Goal: Find specific page/section: Find specific page/section

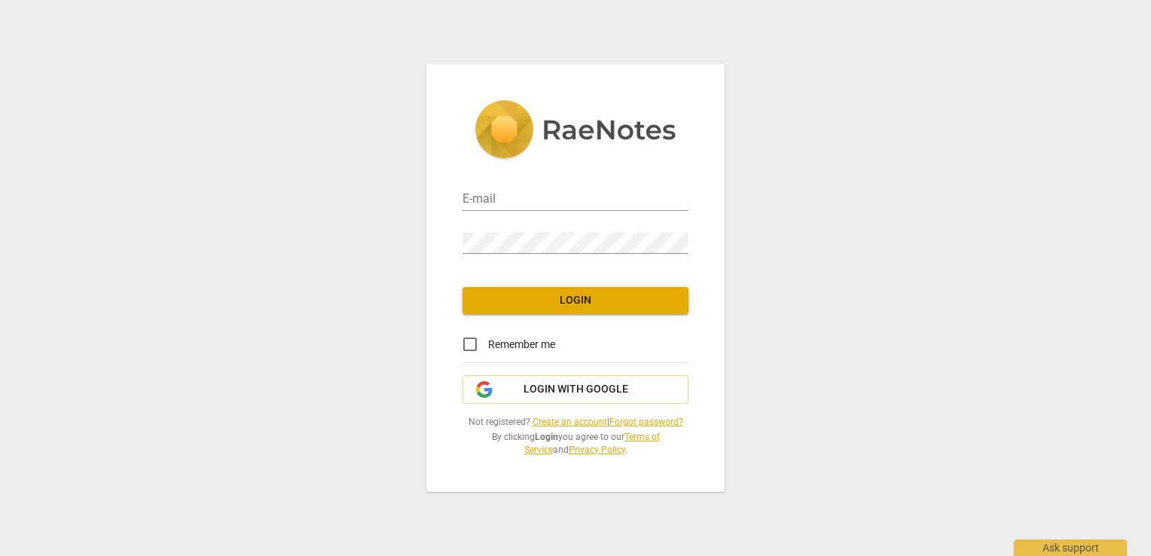
type input "[EMAIL_ADDRESS][DOMAIN_NAME]"
click at [539, 298] on span "Login" at bounding box center [576, 300] width 202 height 15
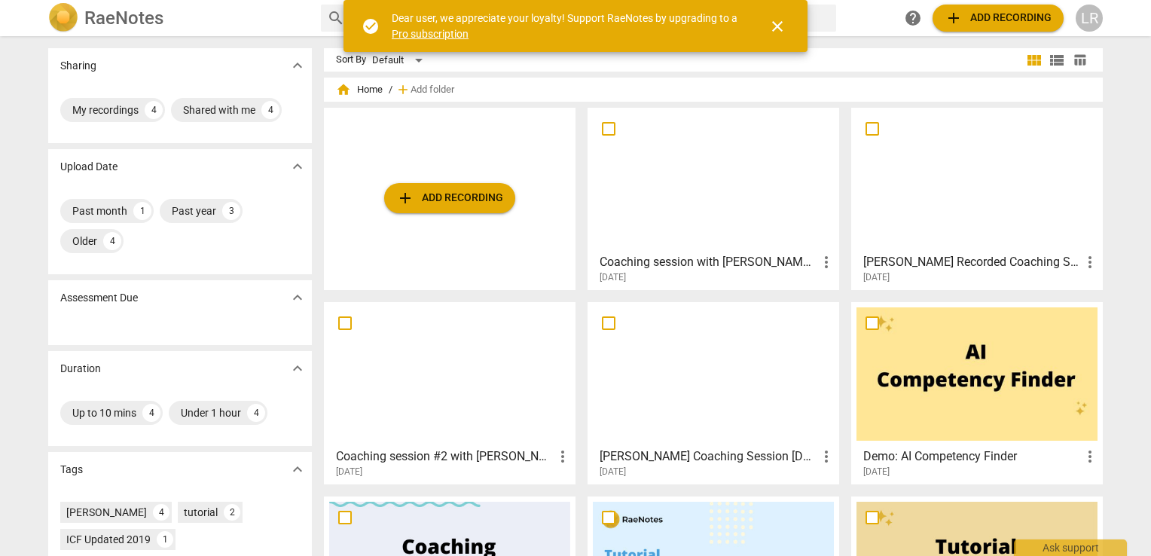
click at [781, 23] on span "close" at bounding box center [778, 26] width 18 height 18
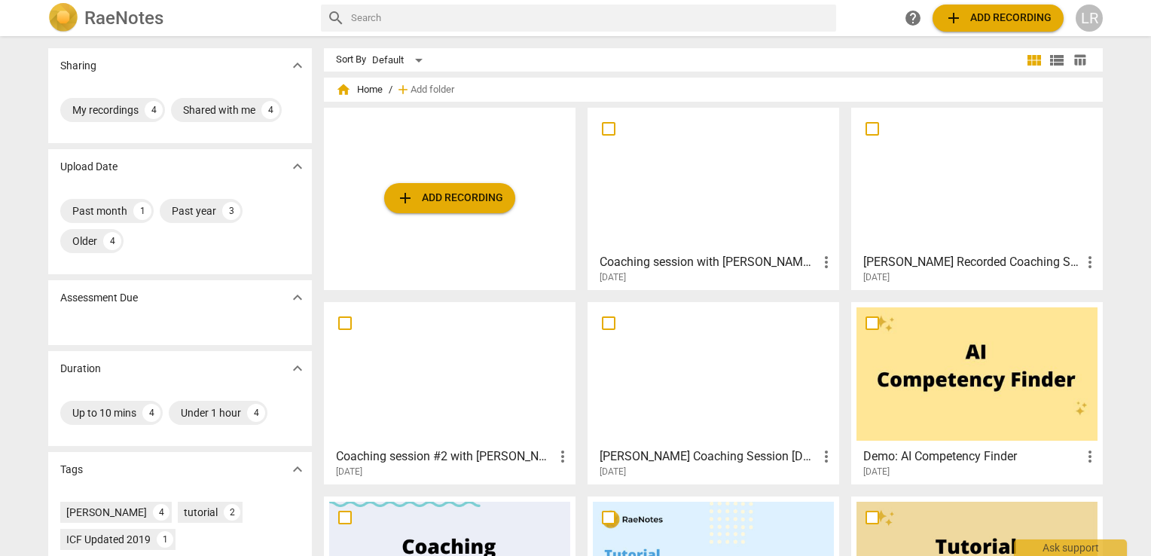
click at [649, 244] on div at bounding box center [713, 179] width 241 height 133
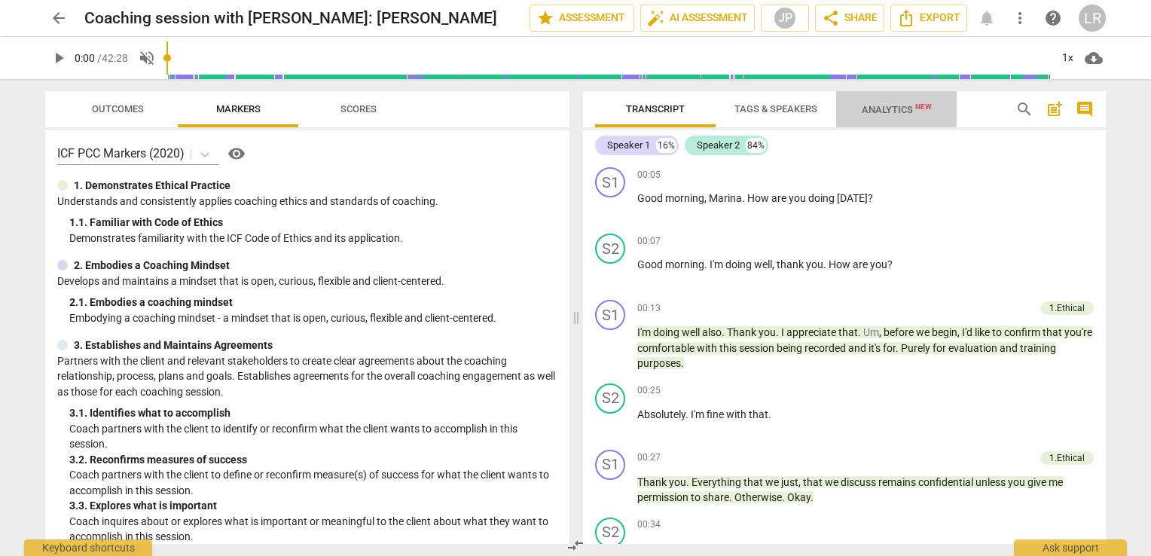
click at [887, 107] on span "Analytics New" at bounding box center [897, 109] width 70 height 11
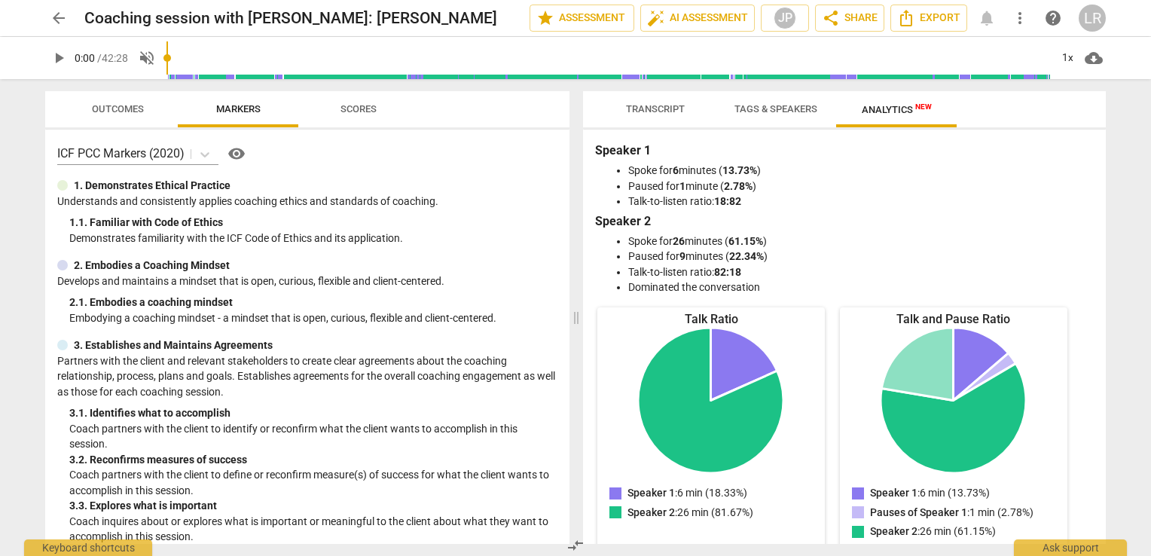
click at [772, 107] on span "Tags & Speakers" at bounding box center [776, 108] width 83 height 11
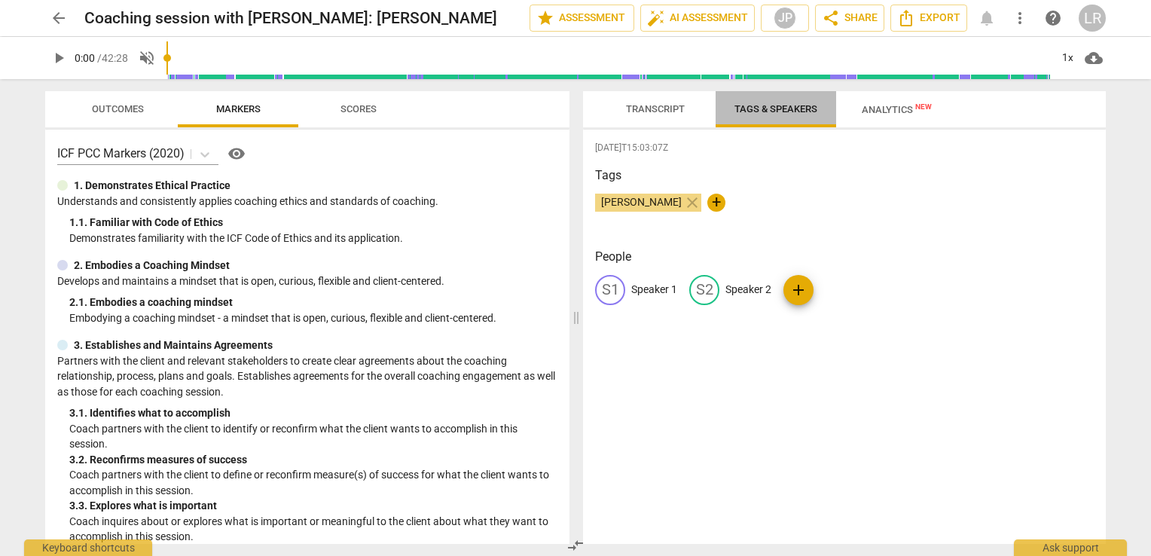
click at [772, 107] on span "Tags & Speakers" at bounding box center [776, 108] width 83 height 11
click at [663, 110] on span "Transcript" at bounding box center [655, 108] width 59 height 11
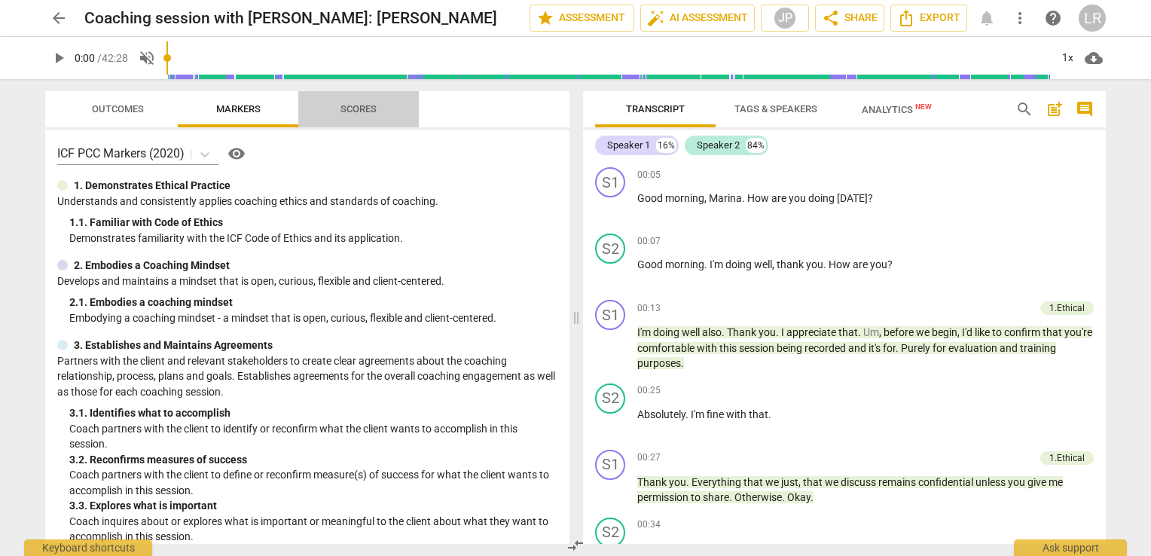
click at [362, 101] on span "Scores" at bounding box center [358, 109] width 72 height 20
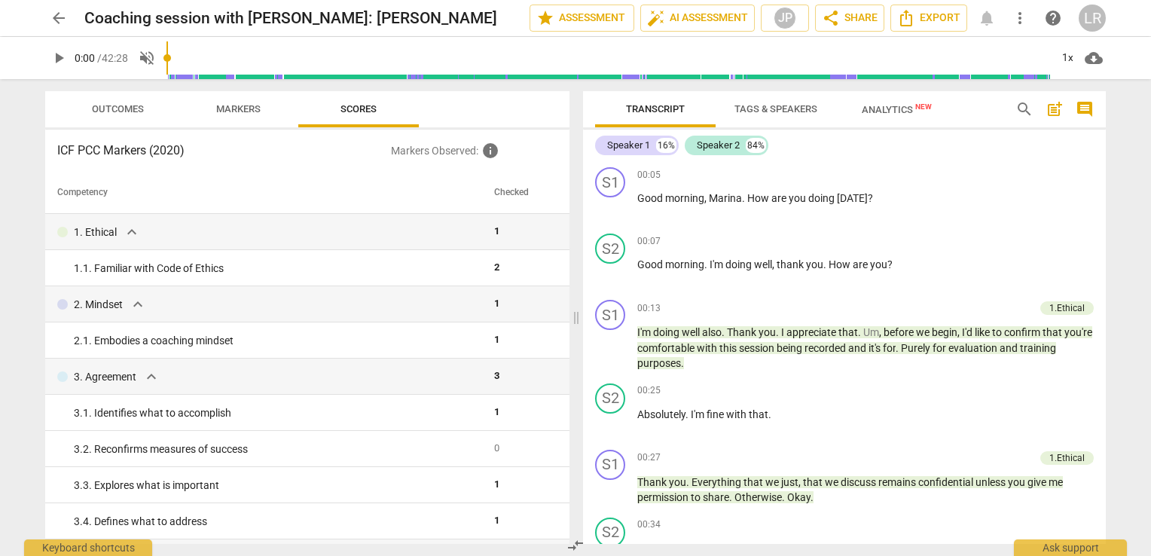
click at [231, 104] on span "Markers" at bounding box center [238, 108] width 44 height 11
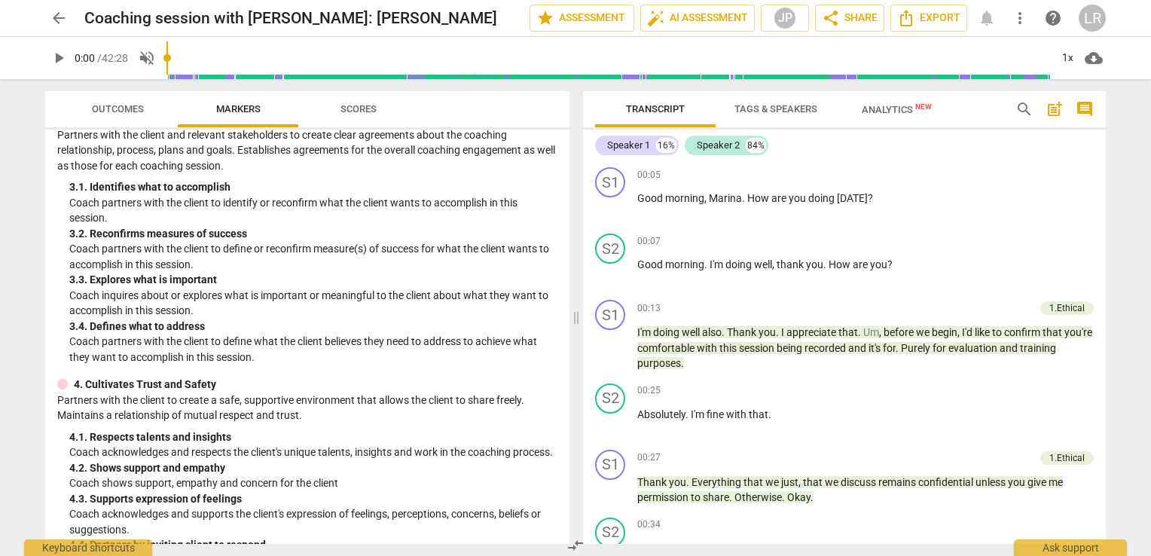
scroll to position [151, 0]
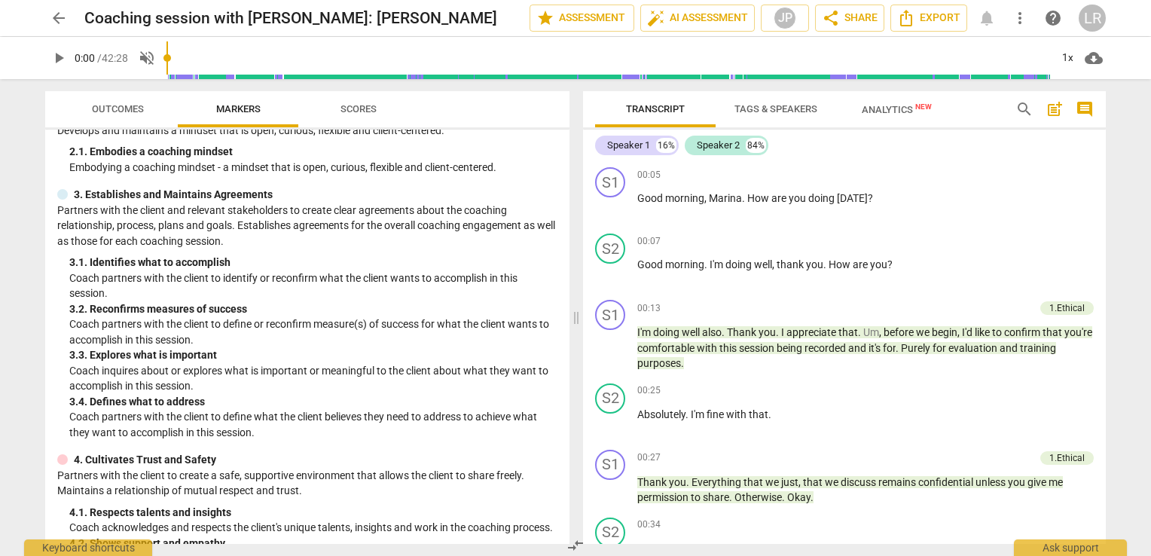
click at [124, 108] on span "Outcomes" at bounding box center [118, 108] width 52 height 11
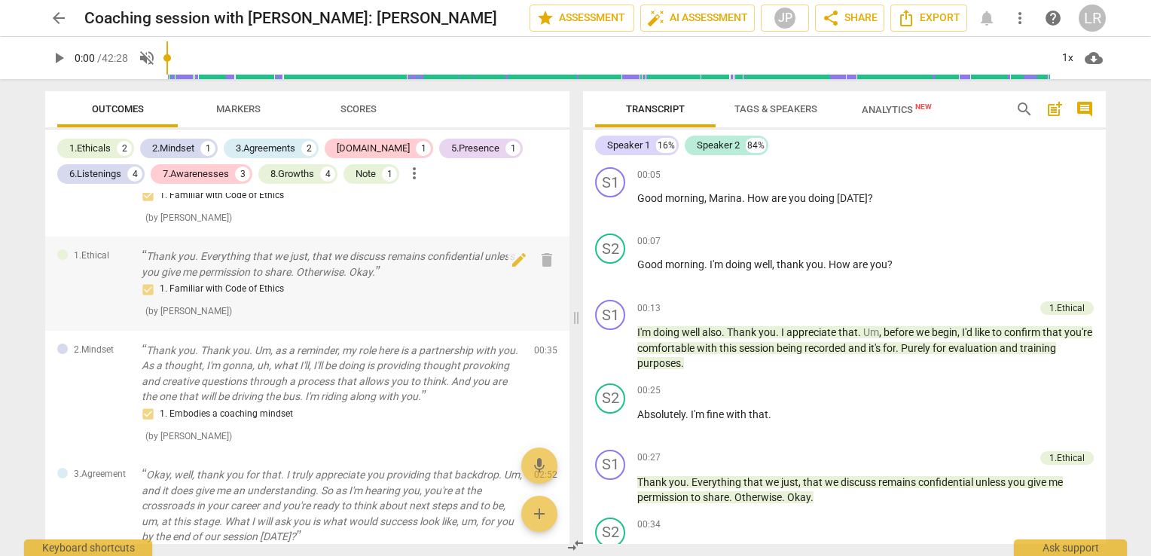
scroll to position [0, 0]
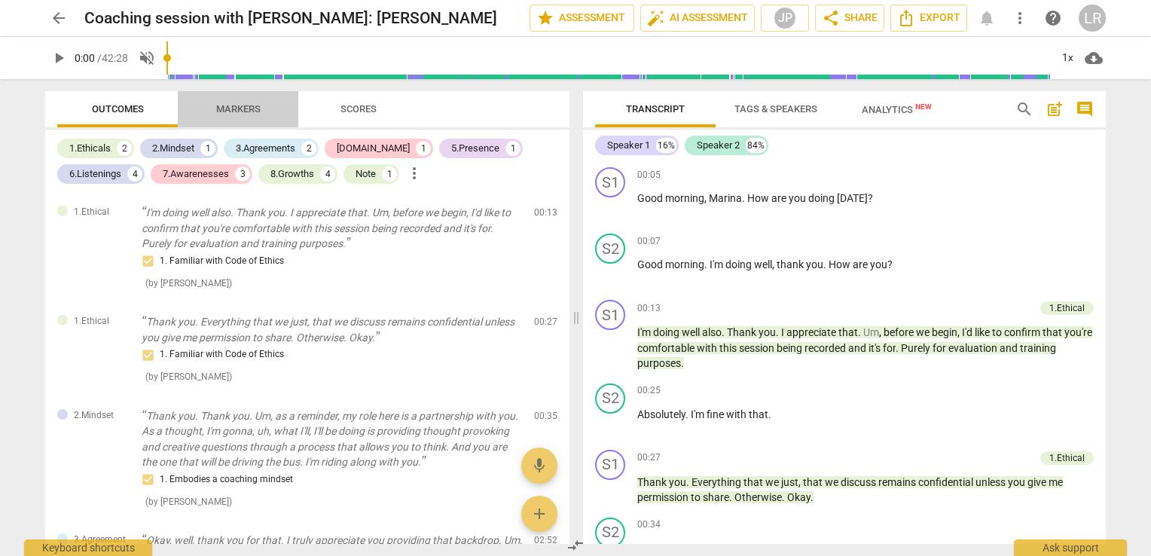
click at [246, 105] on span "Markers" at bounding box center [238, 108] width 44 height 11
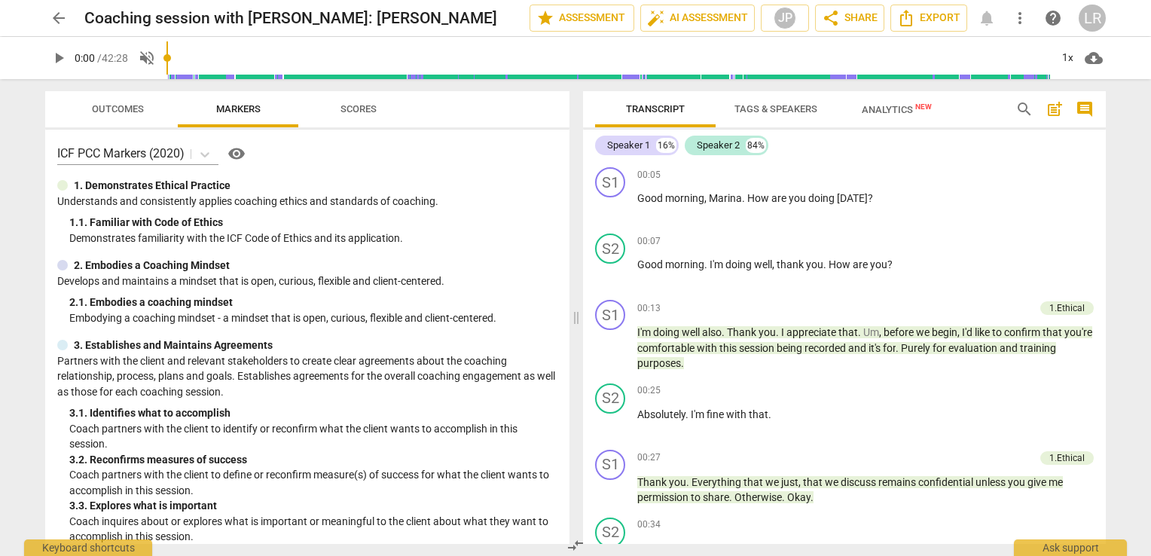
click at [368, 109] on span "Scores" at bounding box center [359, 108] width 36 height 11
